Goal: Check status: Check status

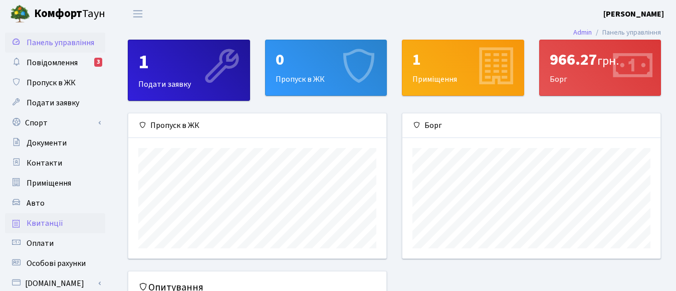
scroll to position [145, 258]
click at [38, 222] on span "Квитанції" at bounding box center [45, 222] width 37 height 11
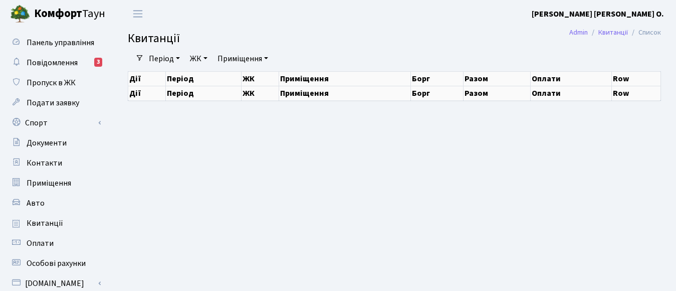
select select "25"
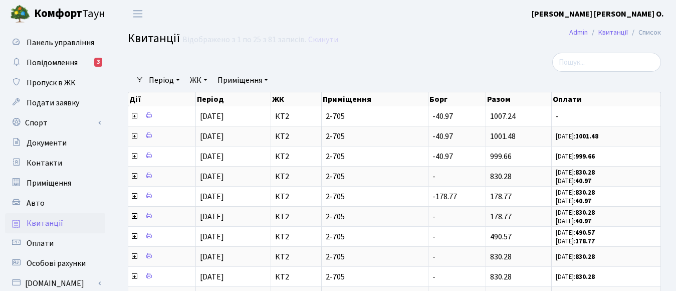
click at [32, 221] on span "Квитанції" at bounding box center [45, 222] width 37 height 11
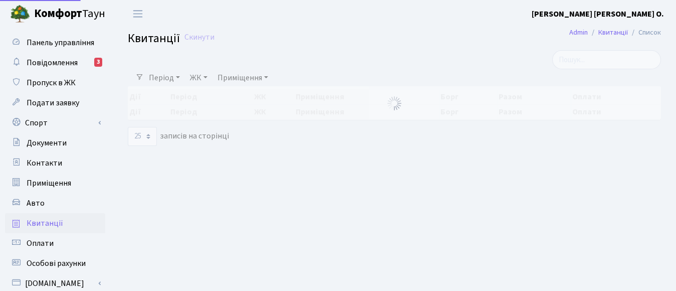
select select "25"
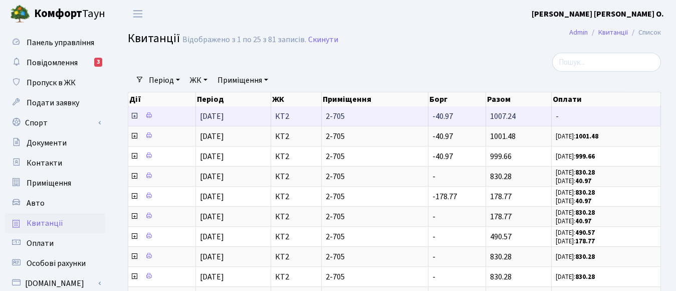
click at [133, 116] on icon at bounding box center [134, 116] width 8 height 8
